Goal: Task Accomplishment & Management: Manage account settings

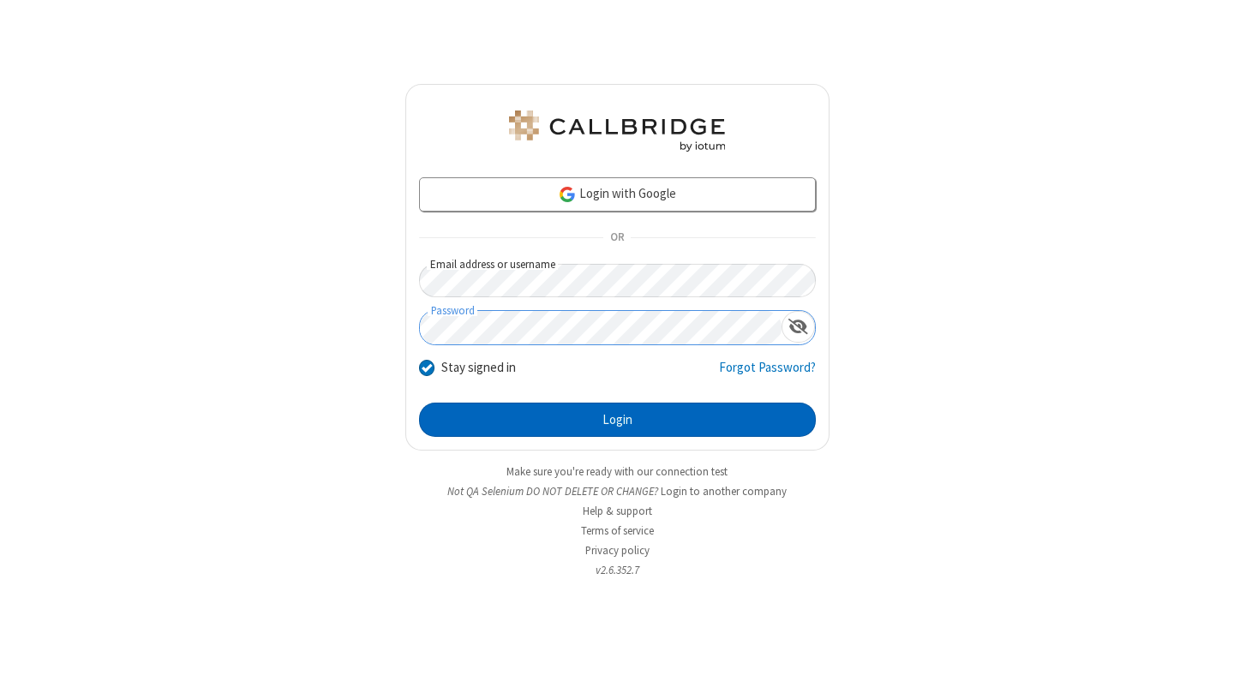
click at [617, 420] on button "Login" at bounding box center [617, 420] width 397 height 34
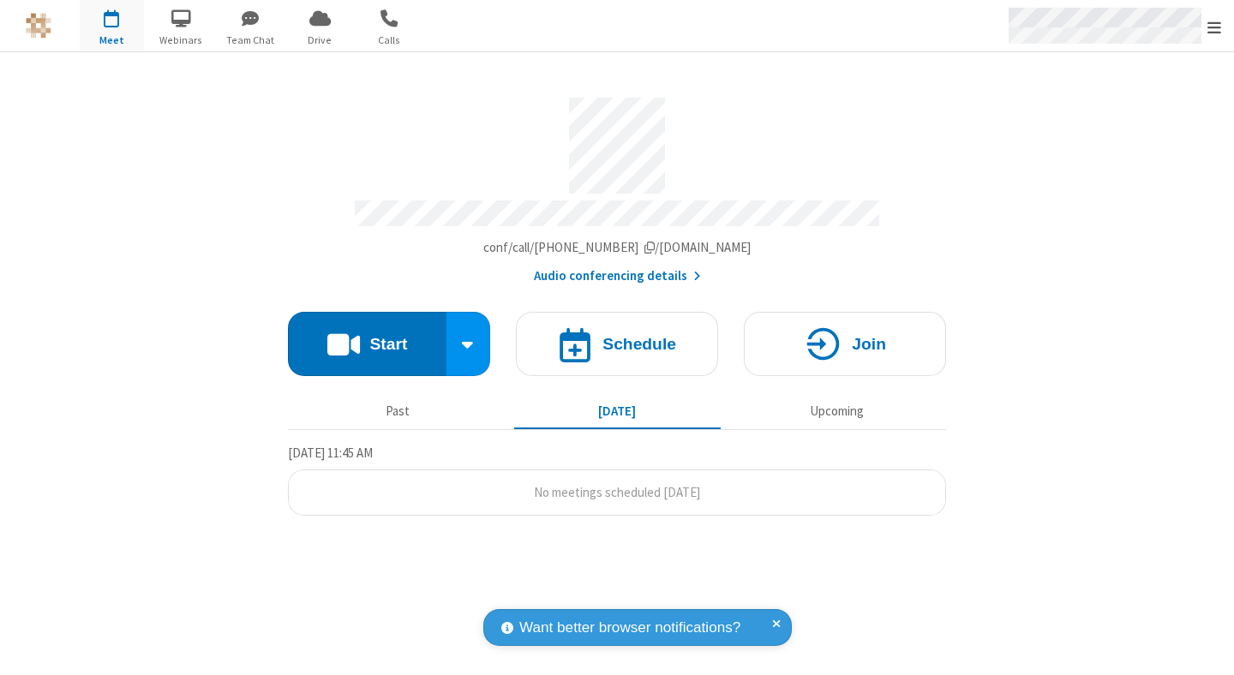
click at [1214, 27] on span "Open menu" at bounding box center [1214, 27] width 14 height 17
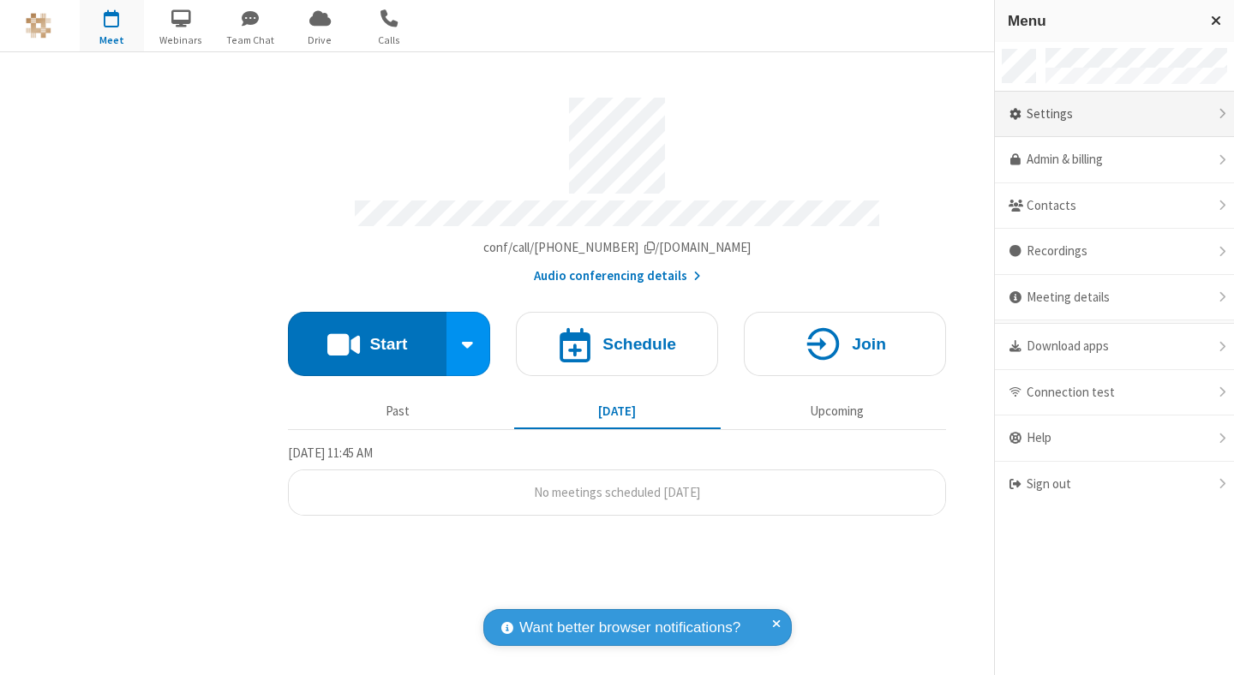
click at [1107, 114] on div "Settings" at bounding box center [1114, 115] width 239 height 46
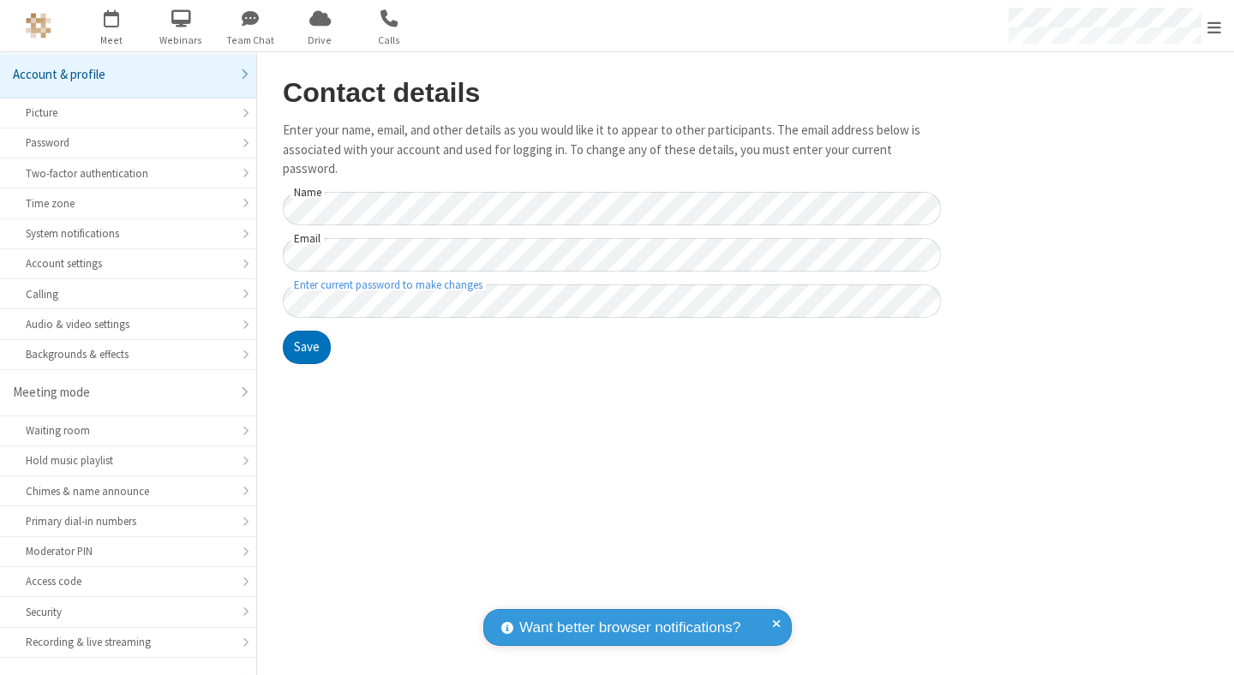
scroll to position [134, 0]
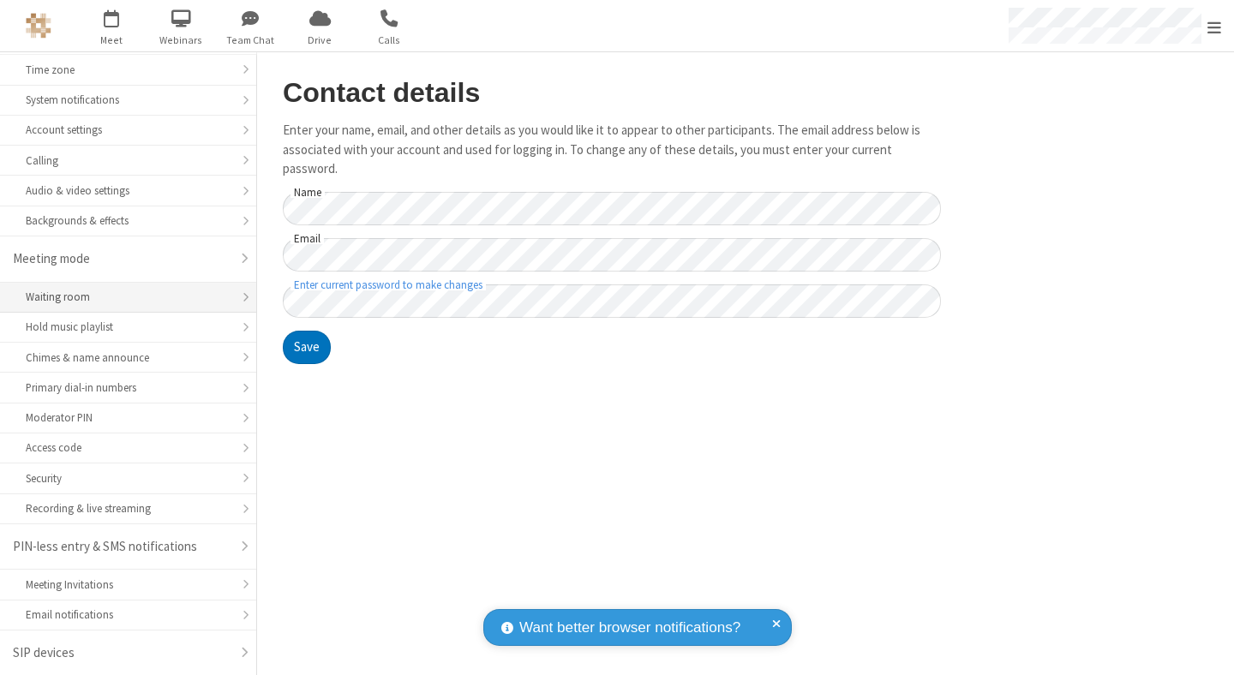
click at [122, 297] on div "Waiting room" at bounding box center [128, 297] width 205 height 16
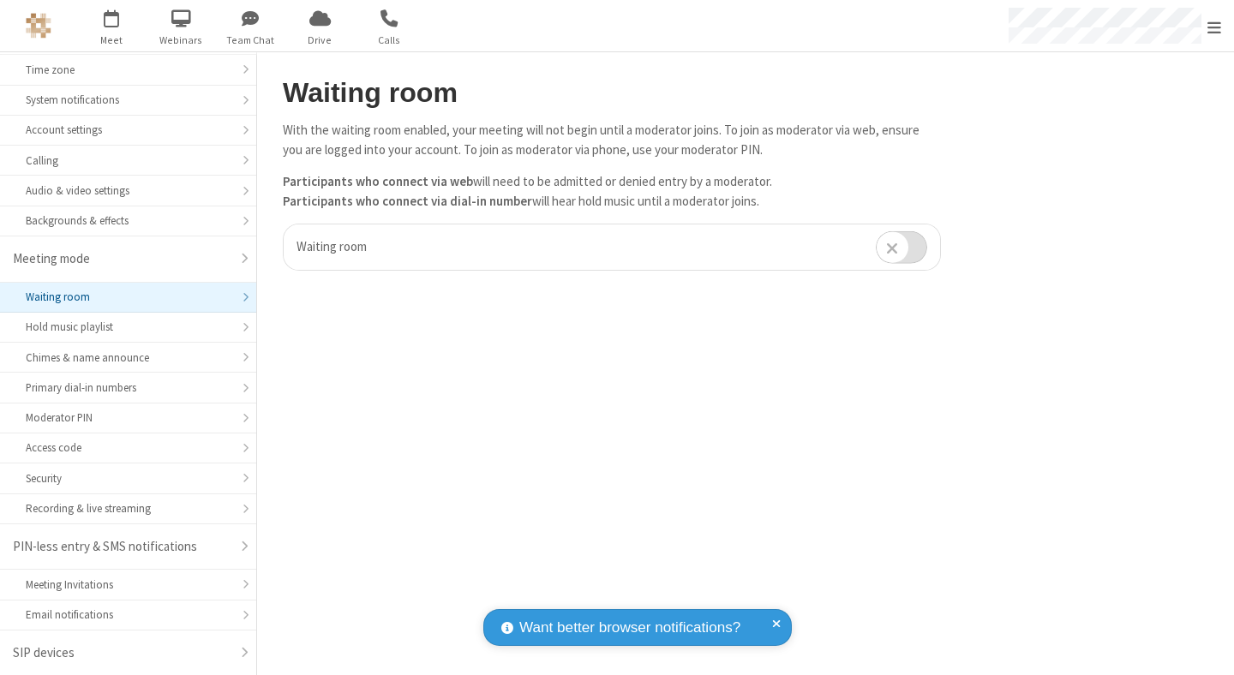
click at [901, 247] on input "checkbox" at bounding box center [901, 246] width 51 height 33
checkbox input "true"
click at [1214, 26] on span "Open menu" at bounding box center [1214, 27] width 14 height 17
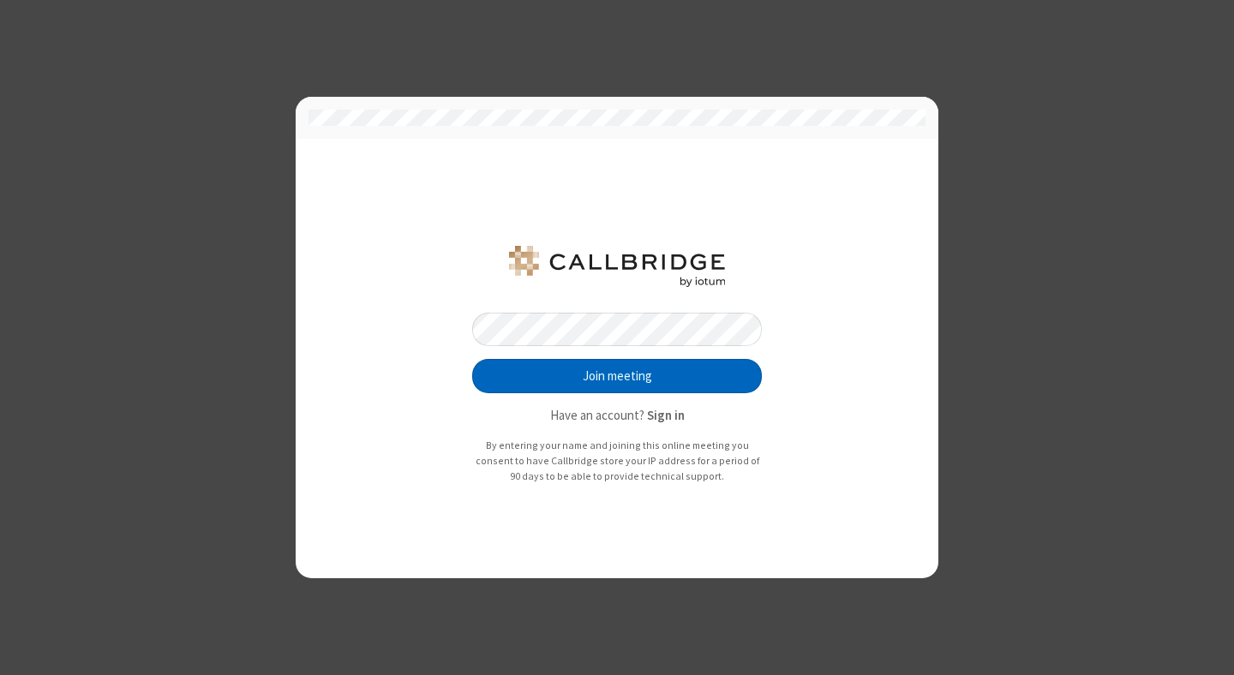
click at [617, 376] on button "Join meeting" at bounding box center [617, 376] width 290 height 34
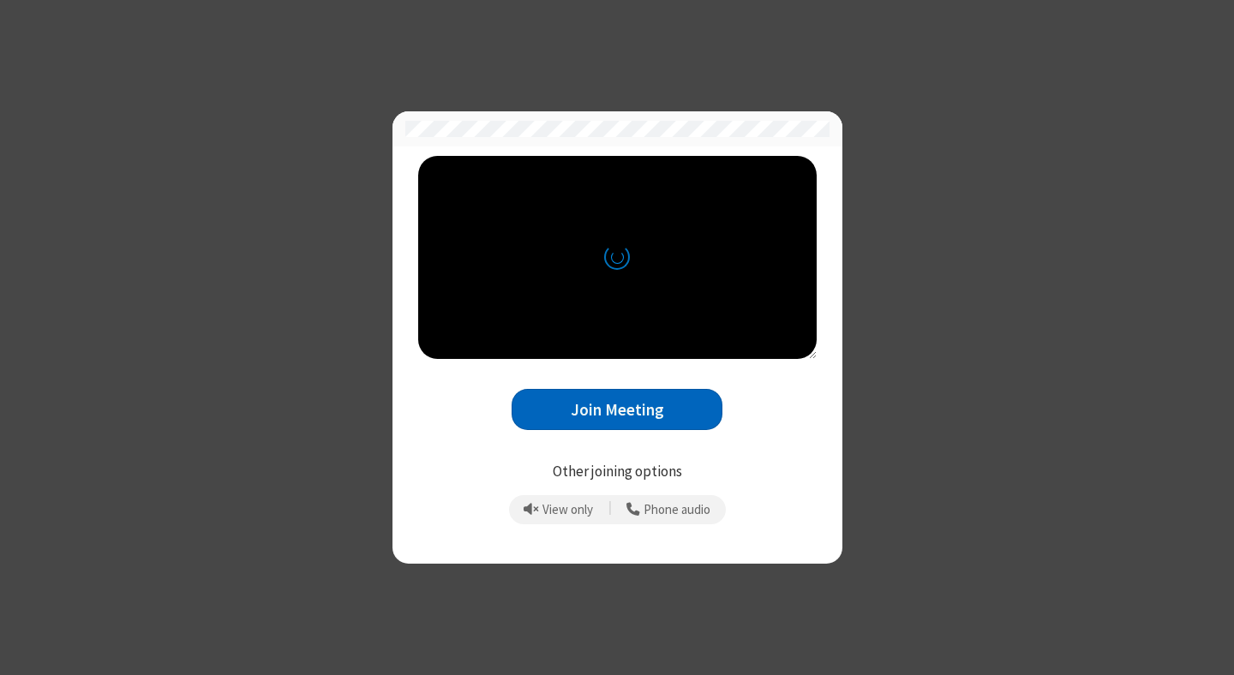
click at [617, 410] on button "Join Meeting" at bounding box center [617, 410] width 211 height 42
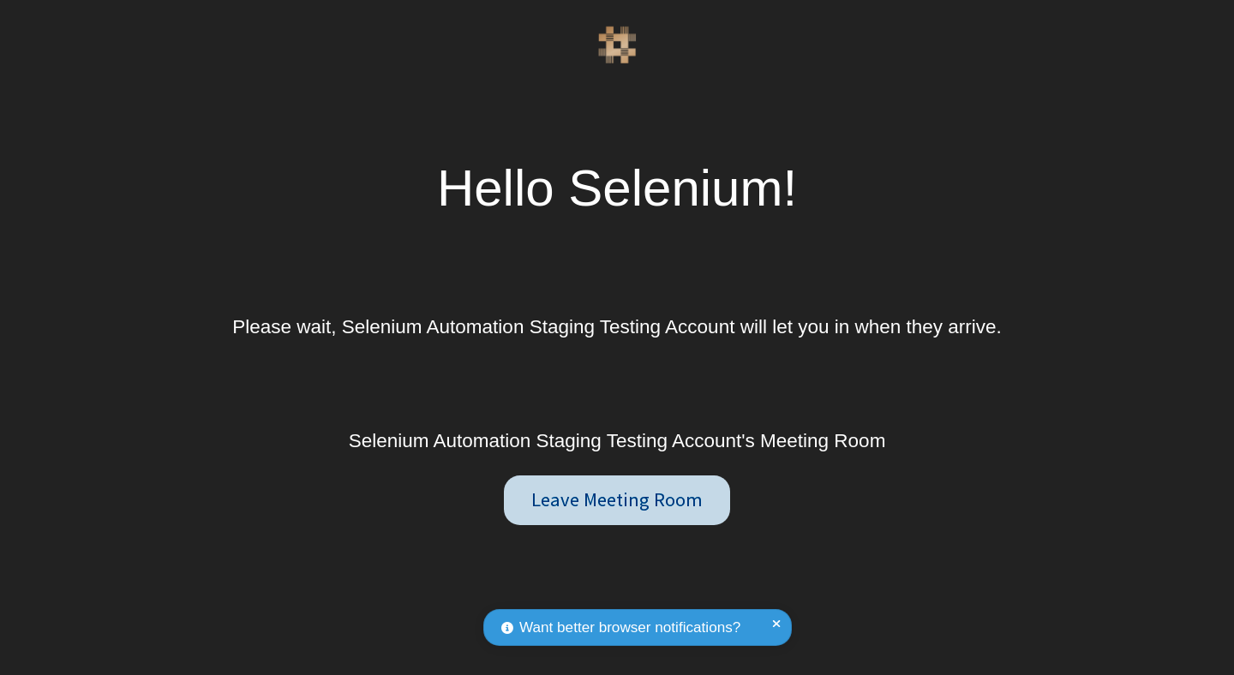
click at [616, 500] on button "Leave Meeting Room" at bounding box center [616, 501] width 225 height 51
